Goal: Task Accomplishment & Management: Manage account settings

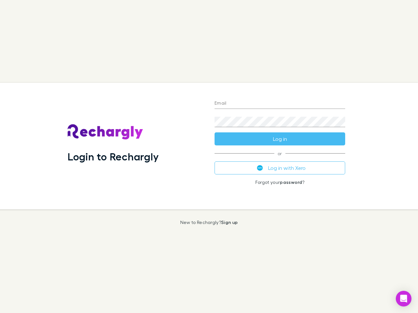
click at [209, 157] on div "Login to Rechargly" at bounding box center [135, 146] width 147 height 127
click at [280, 104] on input "Email" at bounding box center [279, 104] width 131 height 10
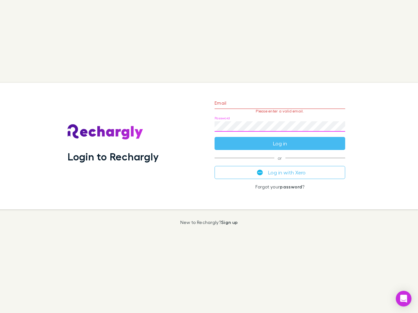
click at [280, 139] on form "Email Please enter a valid email. Password Log in" at bounding box center [279, 121] width 131 height 57
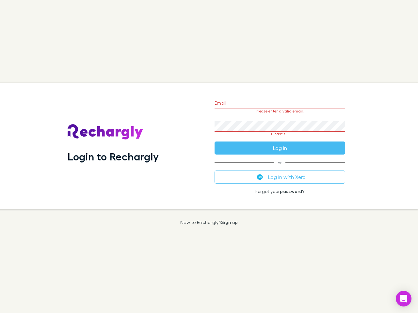
click at [280, 168] on div "Email Please enter a valid email. Password Please fill Log in or Log in with Xe…" at bounding box center [279, 146] width 141 height 127
click at [404, 299] on icon "Open Intercom Messenger" at bounding box center [403, 299] width 7 height 8
